Goal: Find specific page/section: Find specific page/section

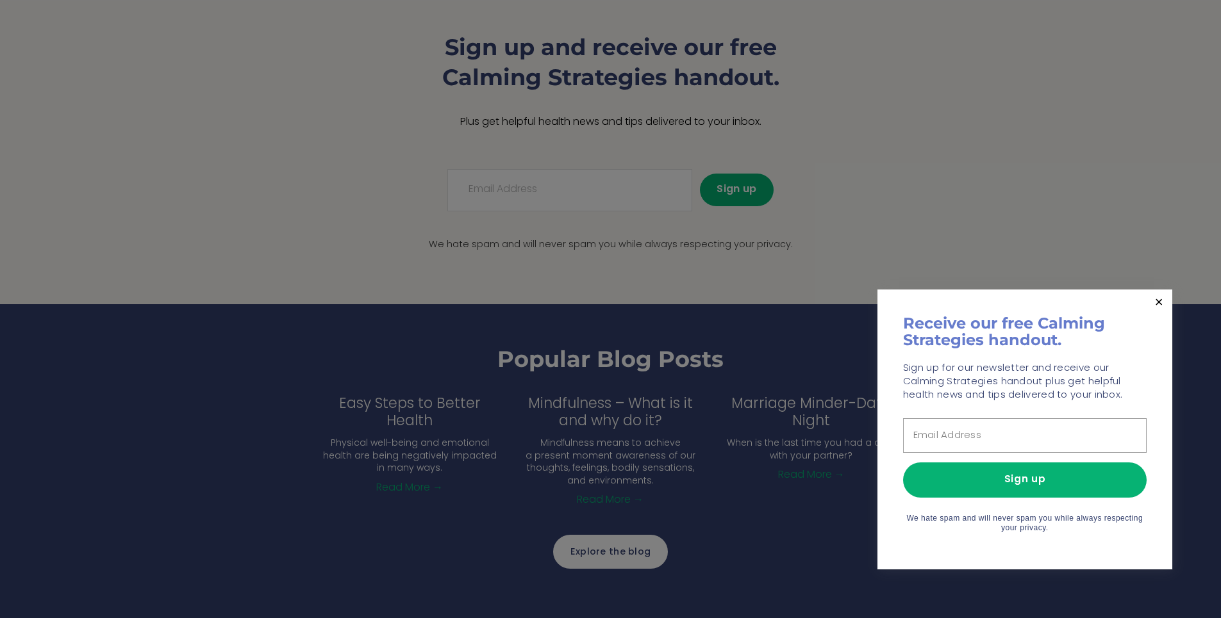
scroll to position [1106, 0]
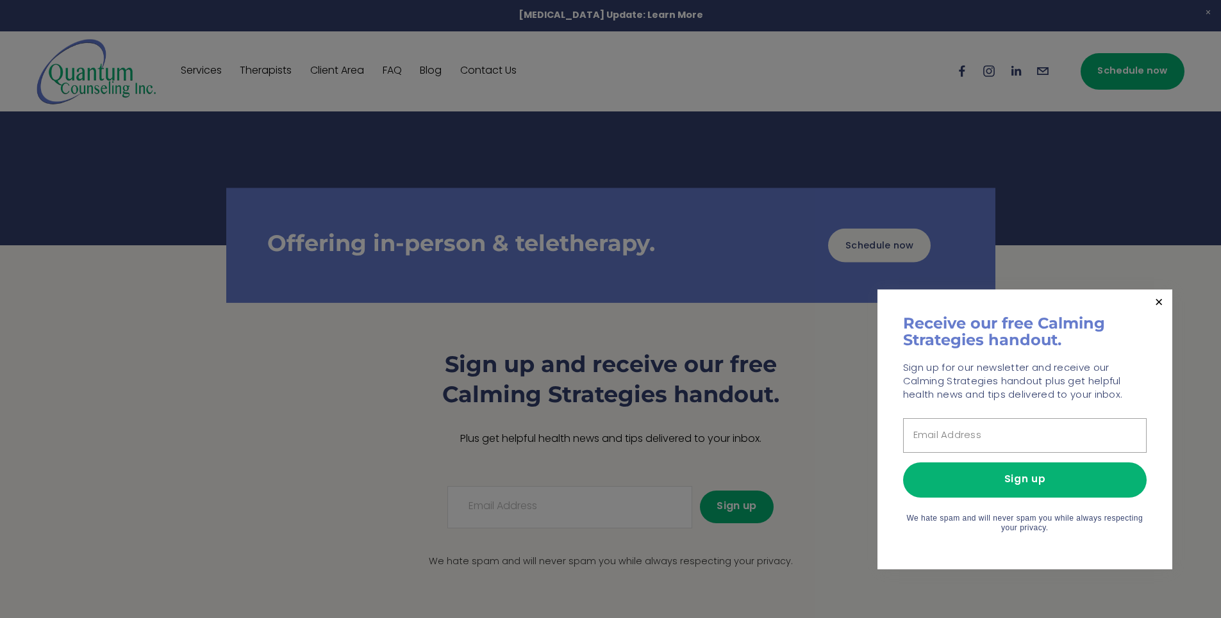
click at [1153, 302] on link "Close" at bounding box center [1158, 303] width 22 height 22
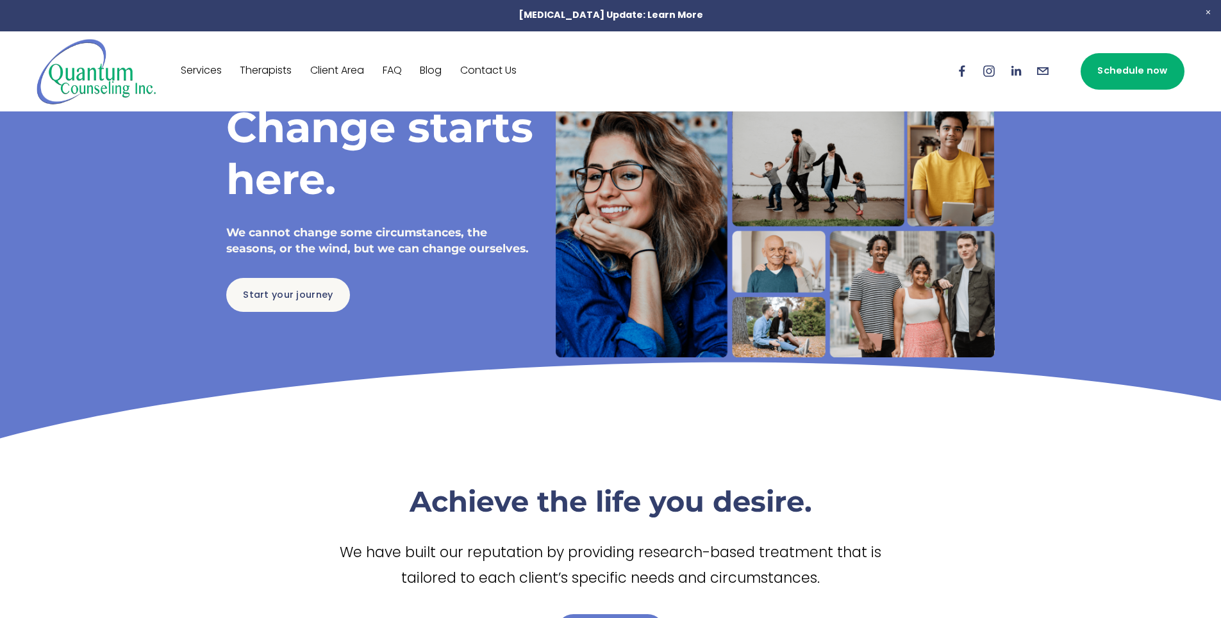
scroll to position [0, 0]
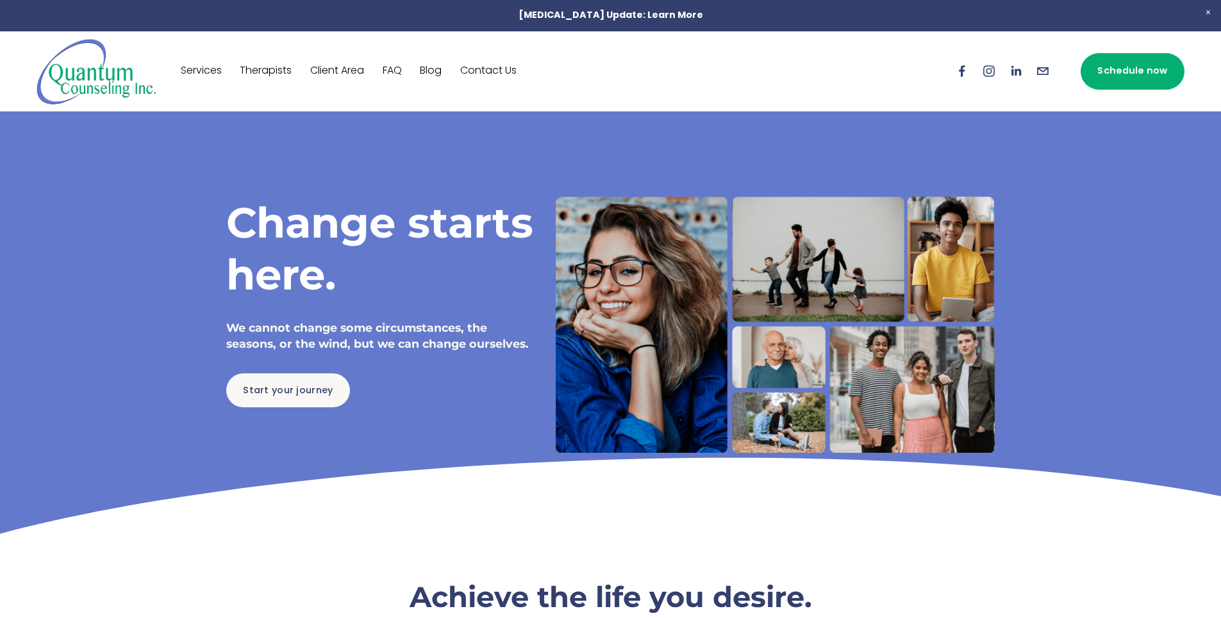
click at [198, 67] on link "Services" at bounding box center [201, 71] width 41 height 21
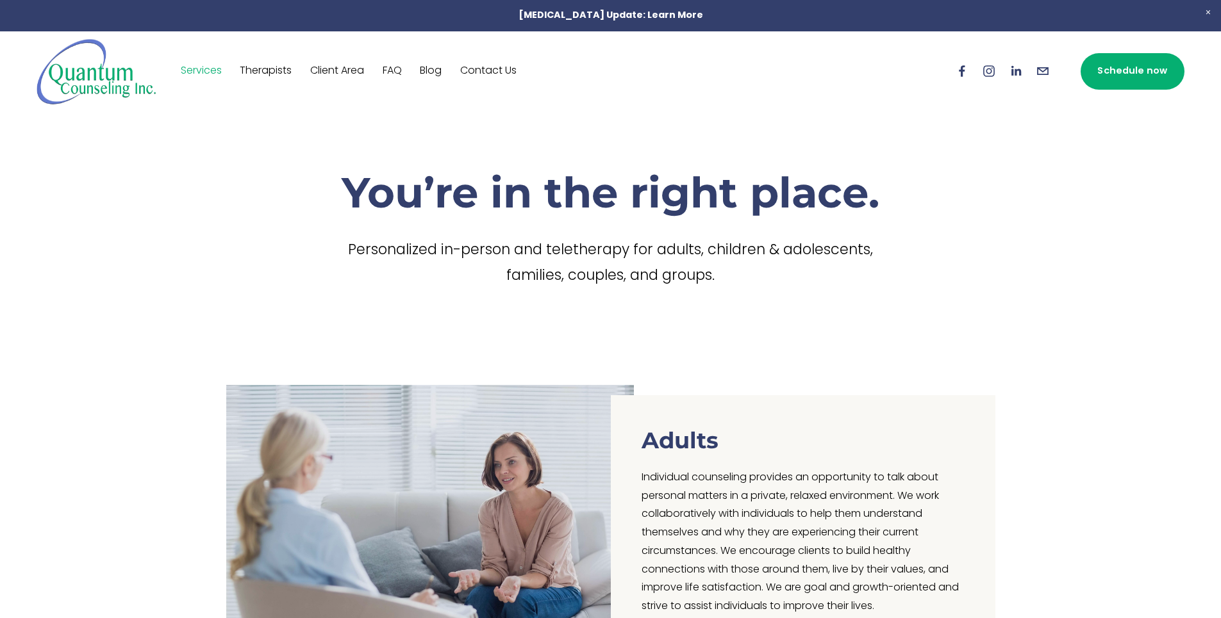
click at [265, 74] on link "Therapists" at bounding box center [266, 71] width 52 height 21
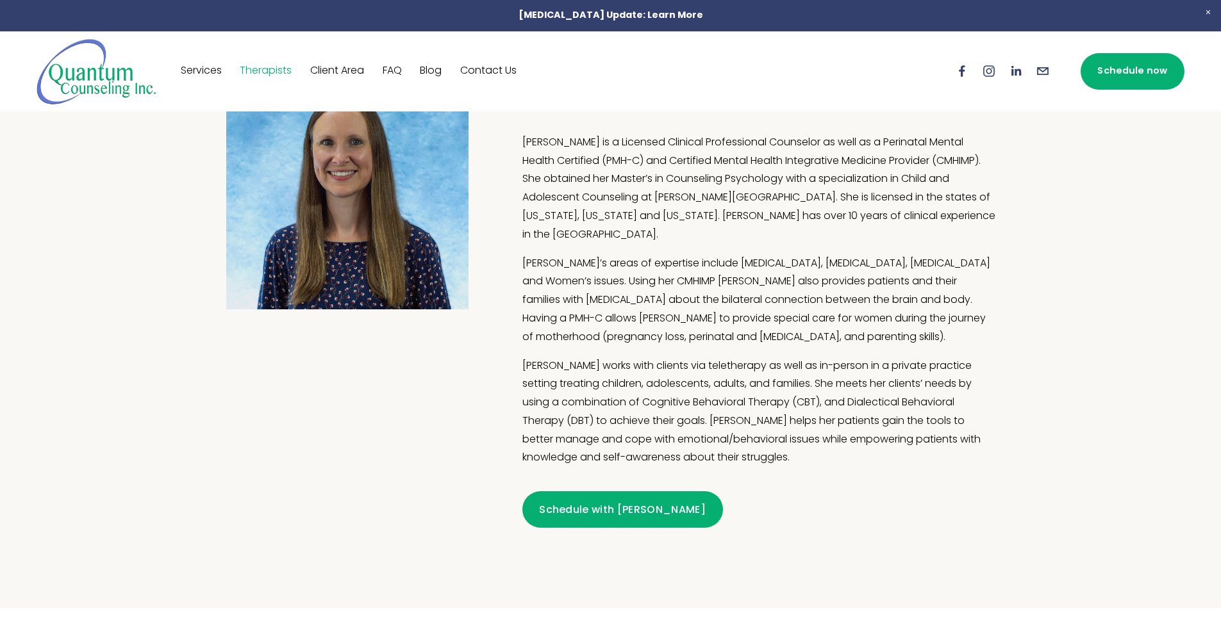
scroll to position [1592, 0]
